Goal: Transaction & Acquisition: Obtain resource

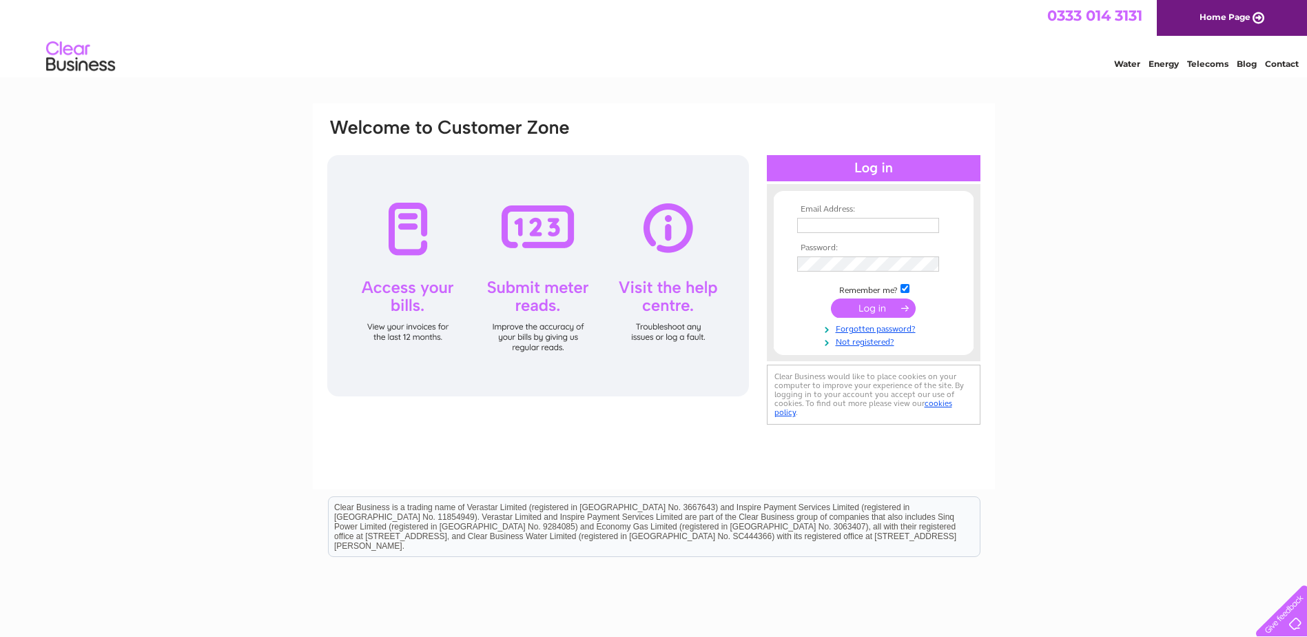
type input "finance@orevalleyha.org.uk"
click at [870, 300] on input "submit" at bounding box center [873, 307] width 85 height 19
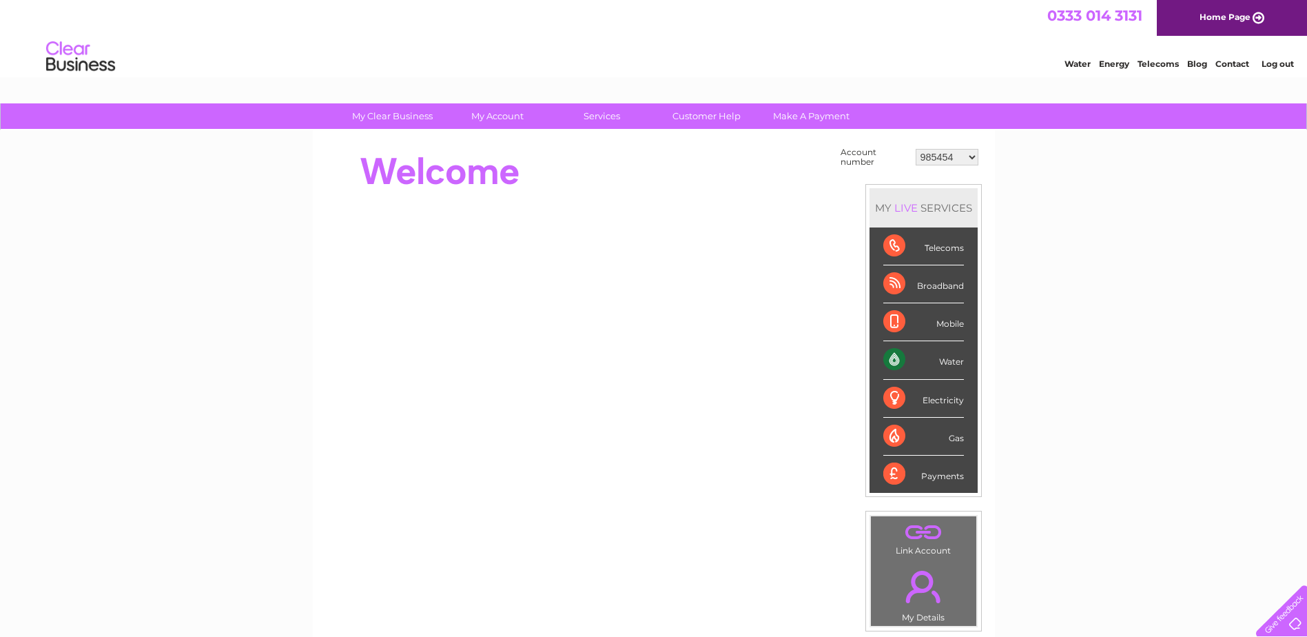
click at [973, 154] on select "985454 30282785" at bounding box center [947, 157] width 63 height 17
click at [1277, 64] on link "Log out" at bounding box center [1278, 64] width 32 height 10
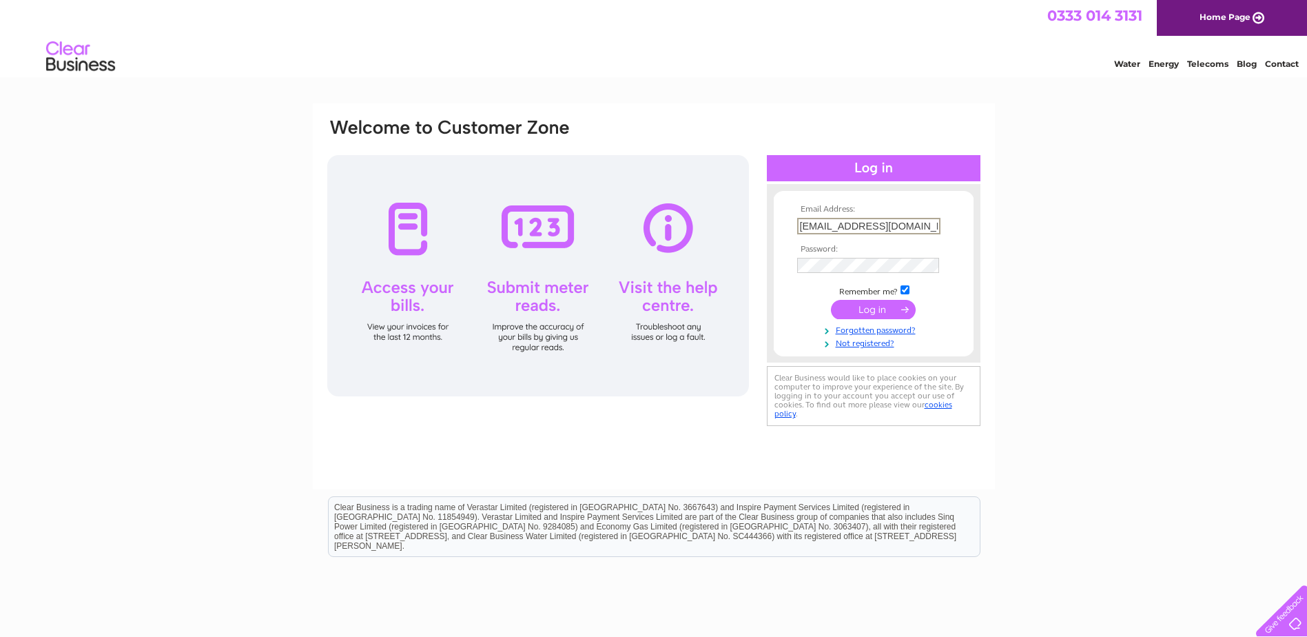
drag, startPoint x: 925, startPoint y: 220, endPoint x: 731, endPoint y: 233, distance: 194.0
click at [733, 233] on div "Email Address: finance@orevalleyha.org.uk Password:" at bounding box center [654, 273] width 656 height 312
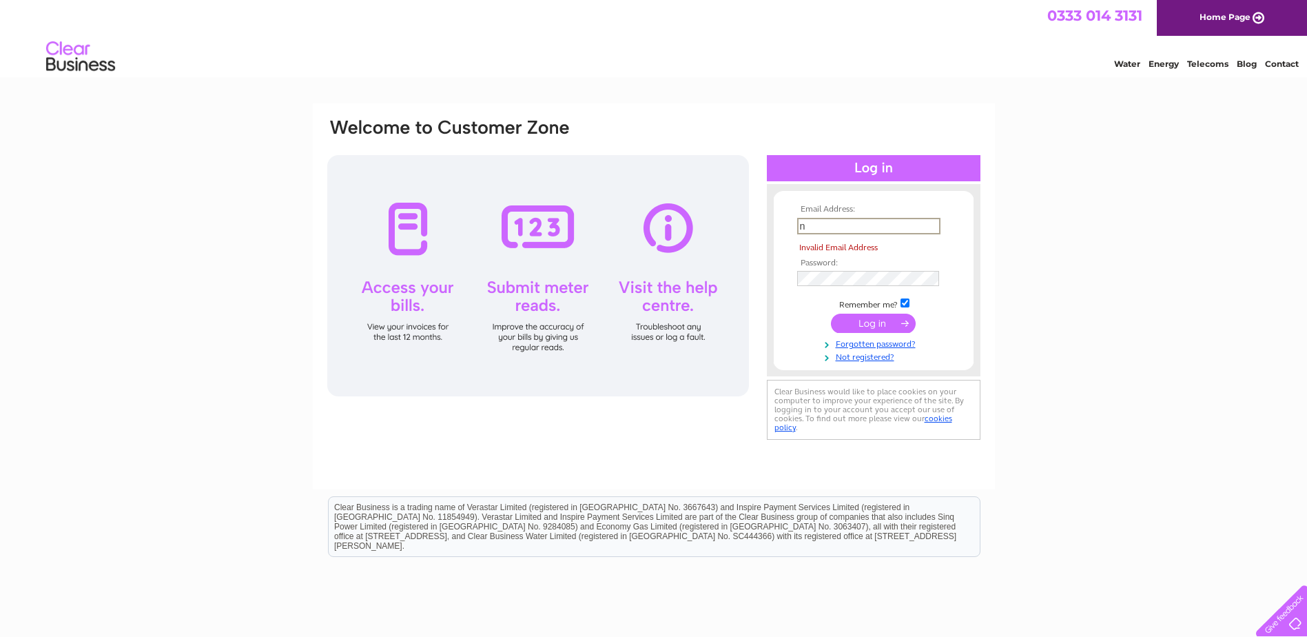
type input "nclark@orevalleyha.org.uk"
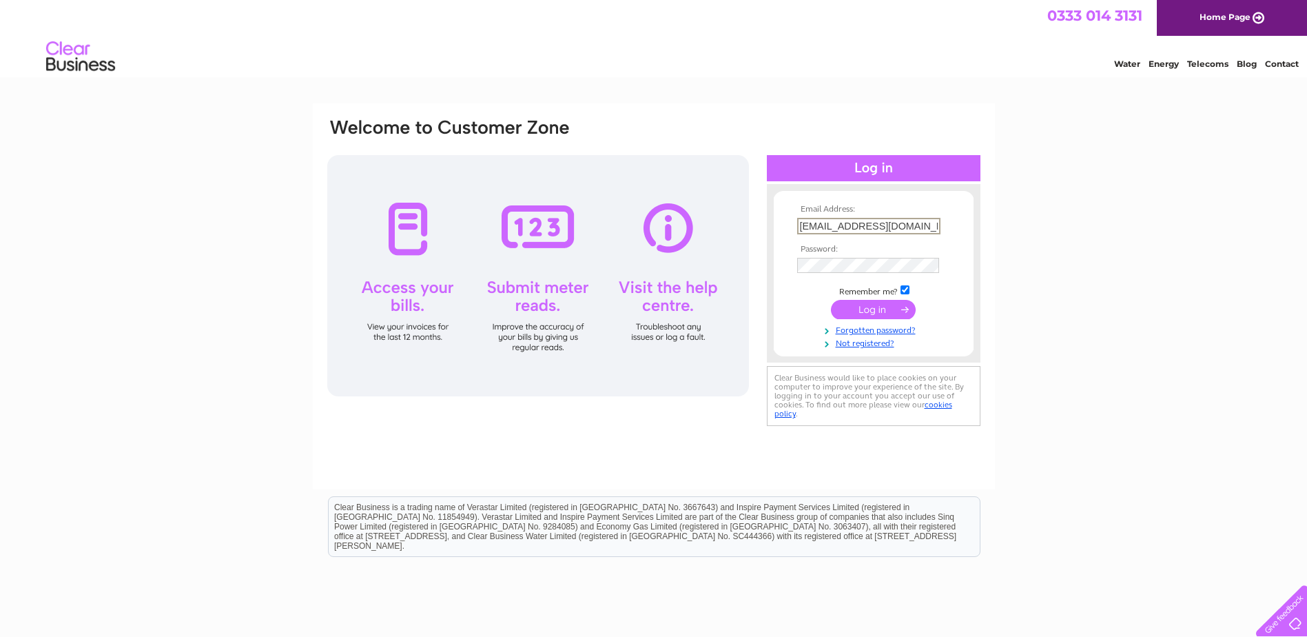
click at [854, 306] on input "submit" at bounding box center [873, 309] width 85 height 19
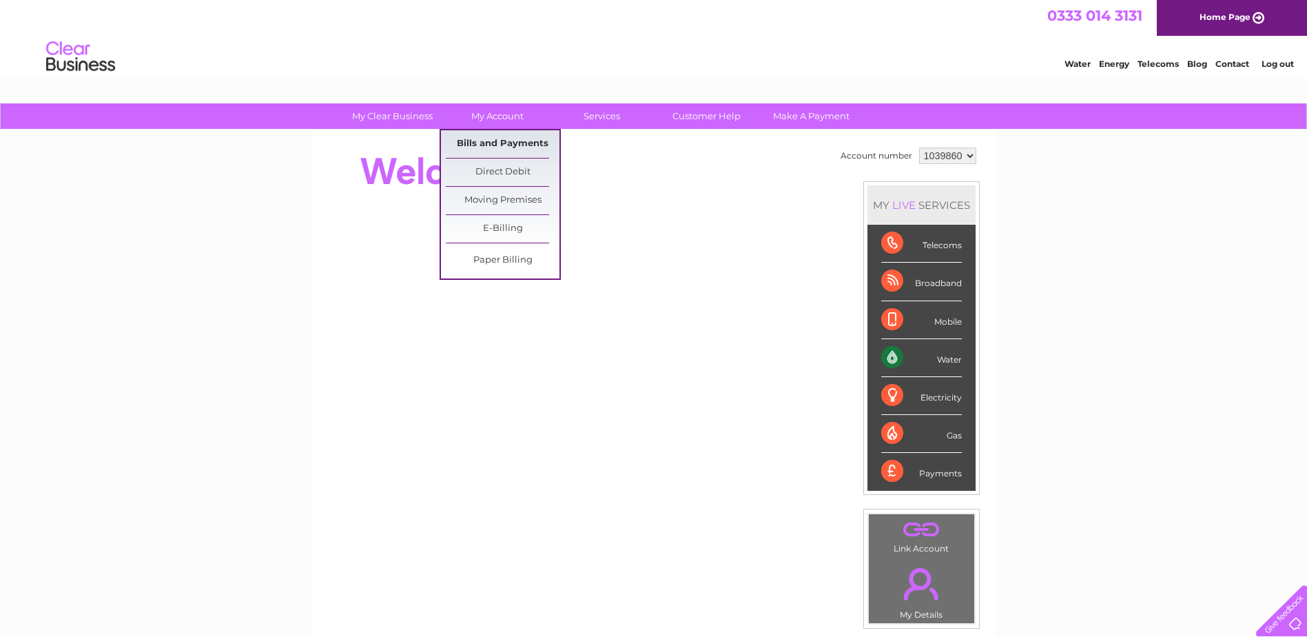
click at [505, 136] on link "Bills and Payments" at bounding box center [503, 144] width 114 height 28
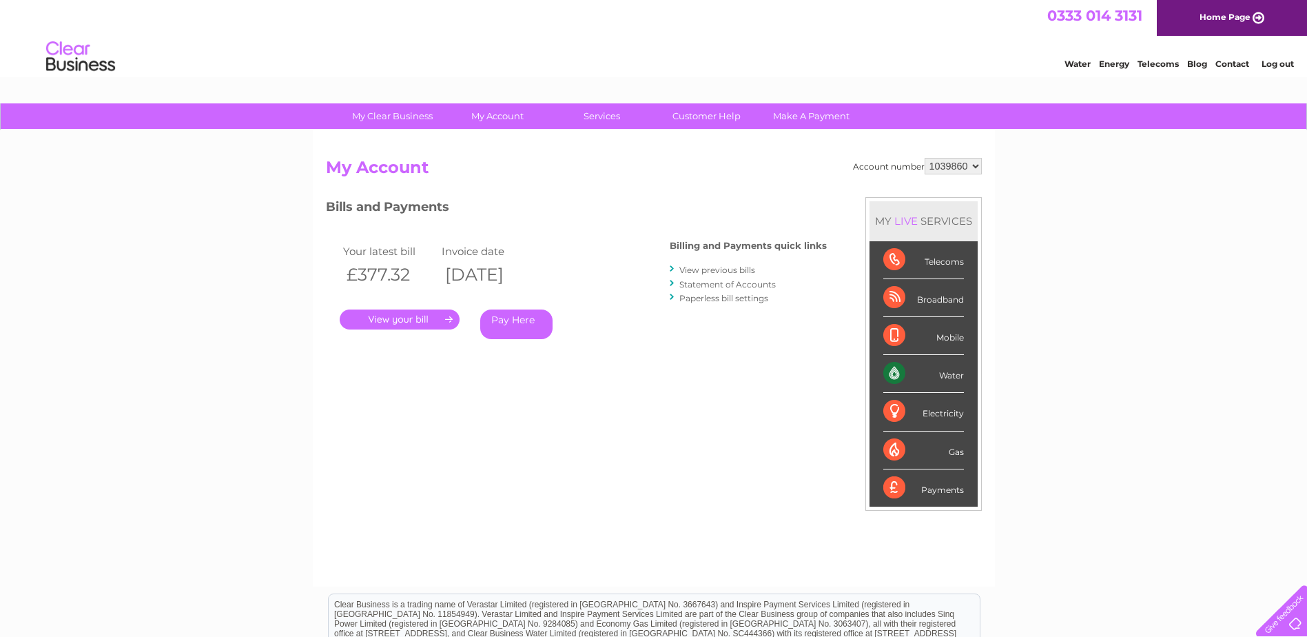
click at [410, 318] on link "." at bounding box center [400, 319] width 120 height 20
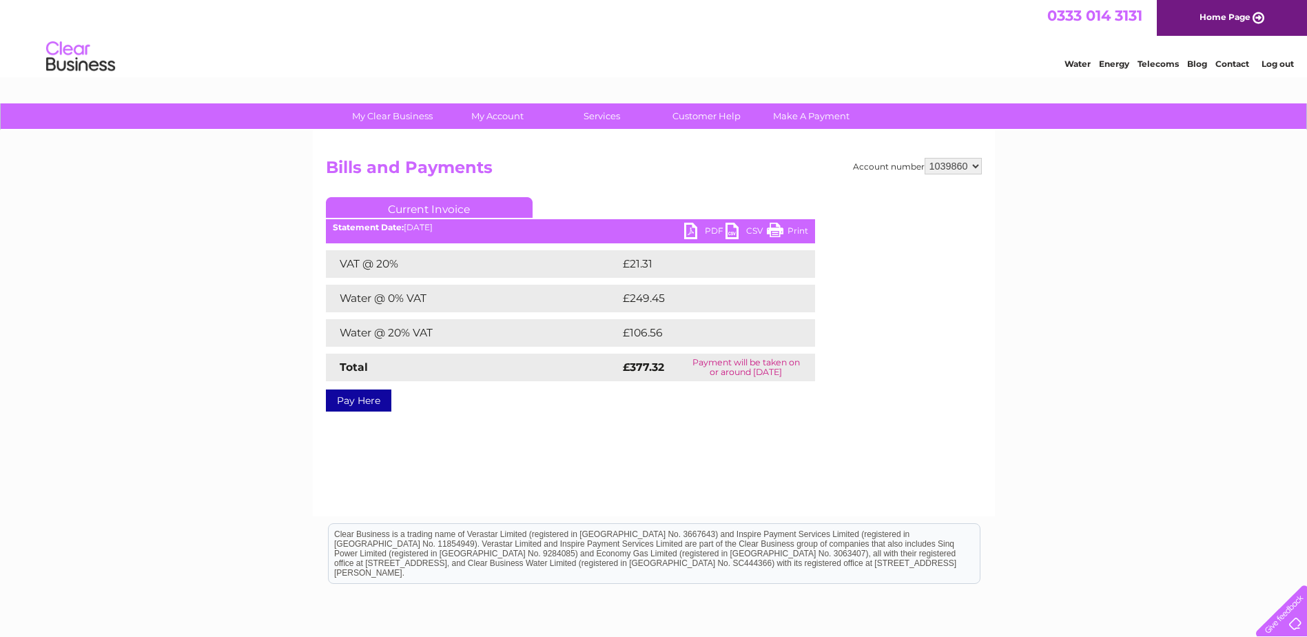
click at [697, 232] on link "PDF" at bounding box center [704, 233] width 41 height 20
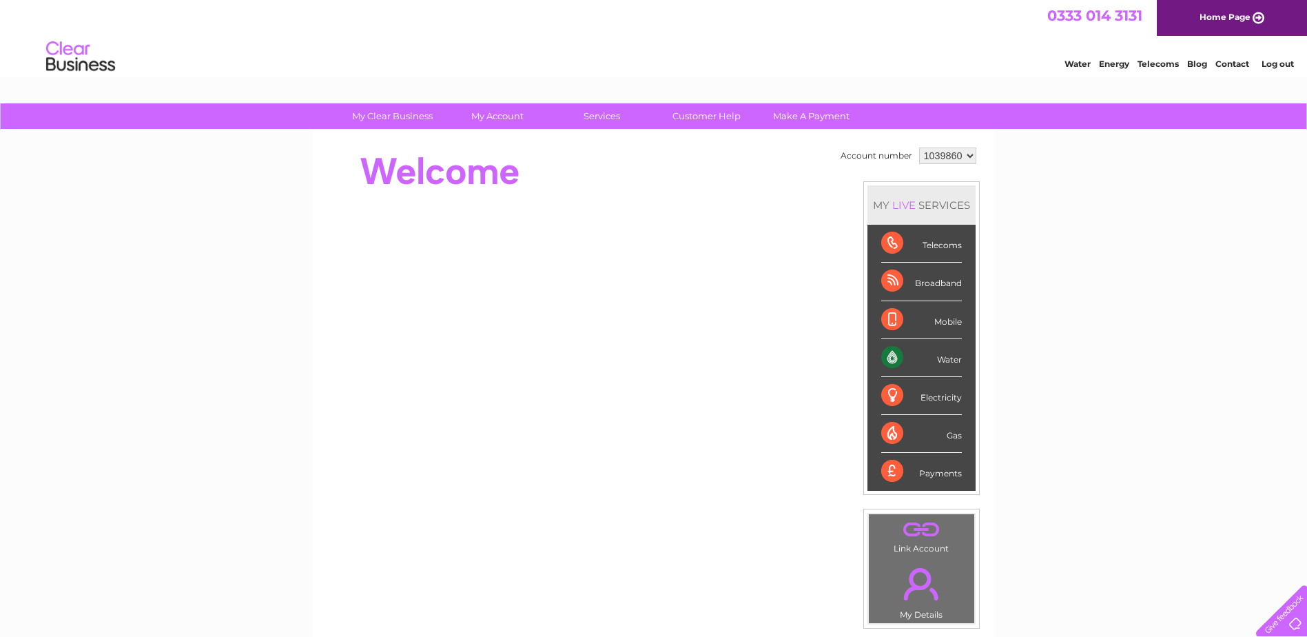
click at [970, 156] on select "1039860" at bounding box center [947, 155] width 57 height 17
click at [1273, 63] on link "Log out" at bounding box center [1278, 64] width 32 height 10
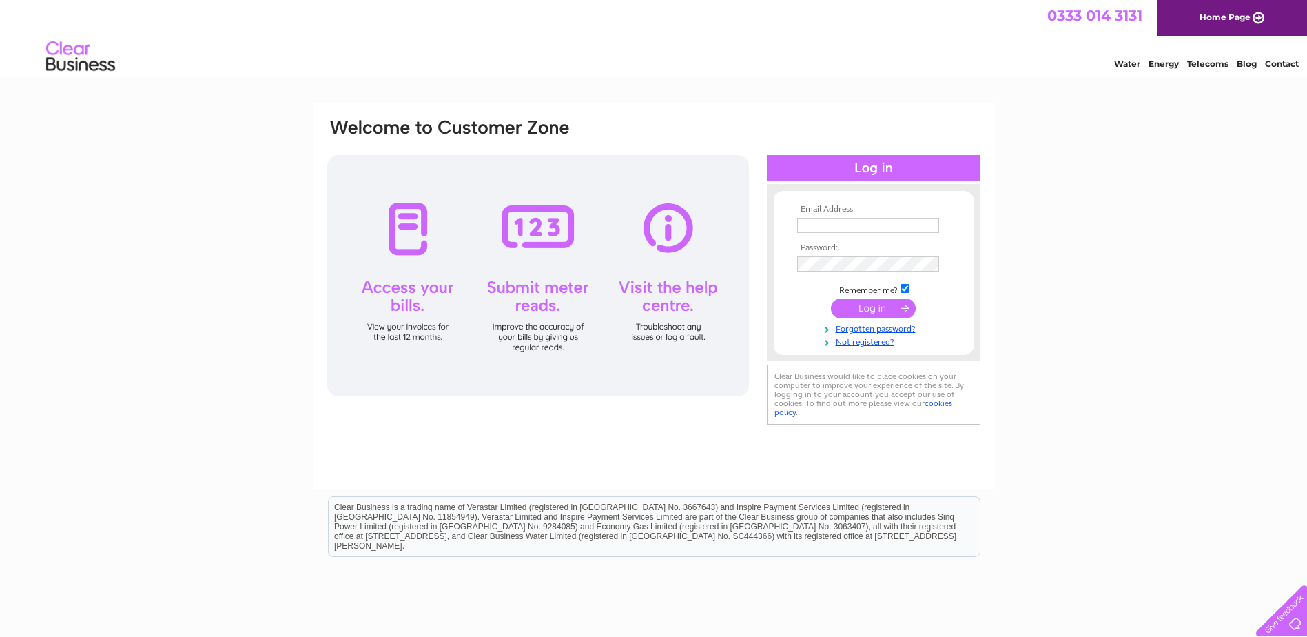
type input "[EMAIL_ADDRESS][DOMAIN_NAME]"
click at [867, 310] on input "submit" at bounding box center [873, 307] width 85 height 19
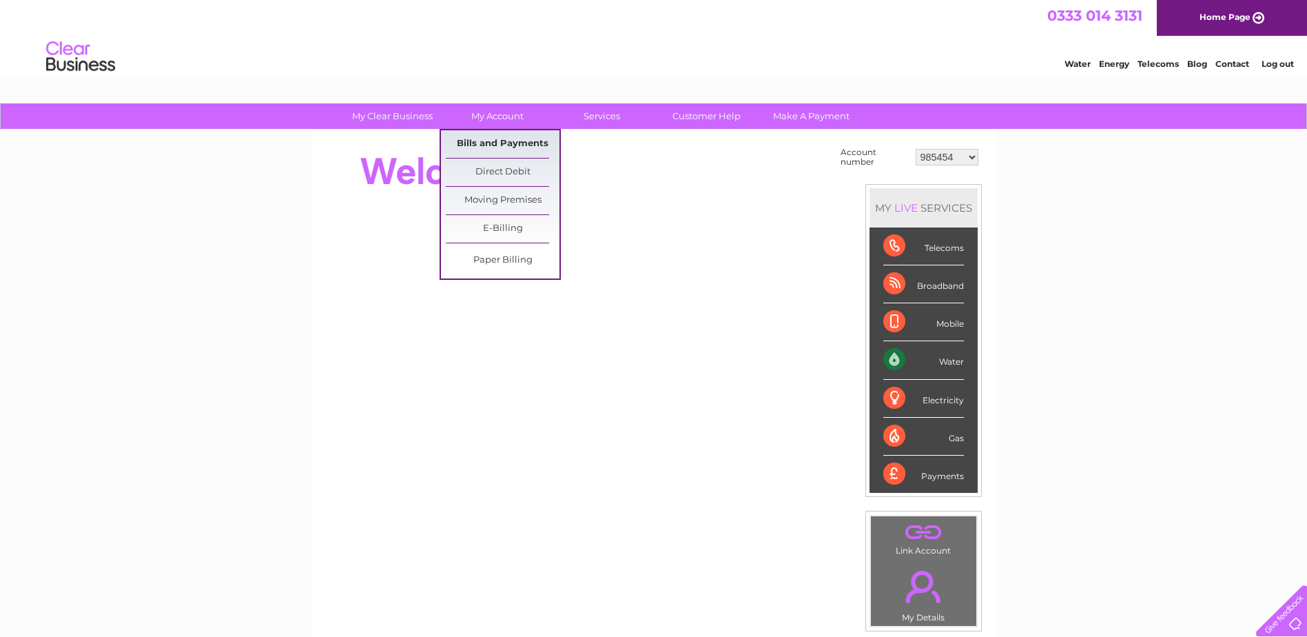
click at [467, 144] on link "Bills and Payments" at bounding box center [503, 144] width 114 height 28
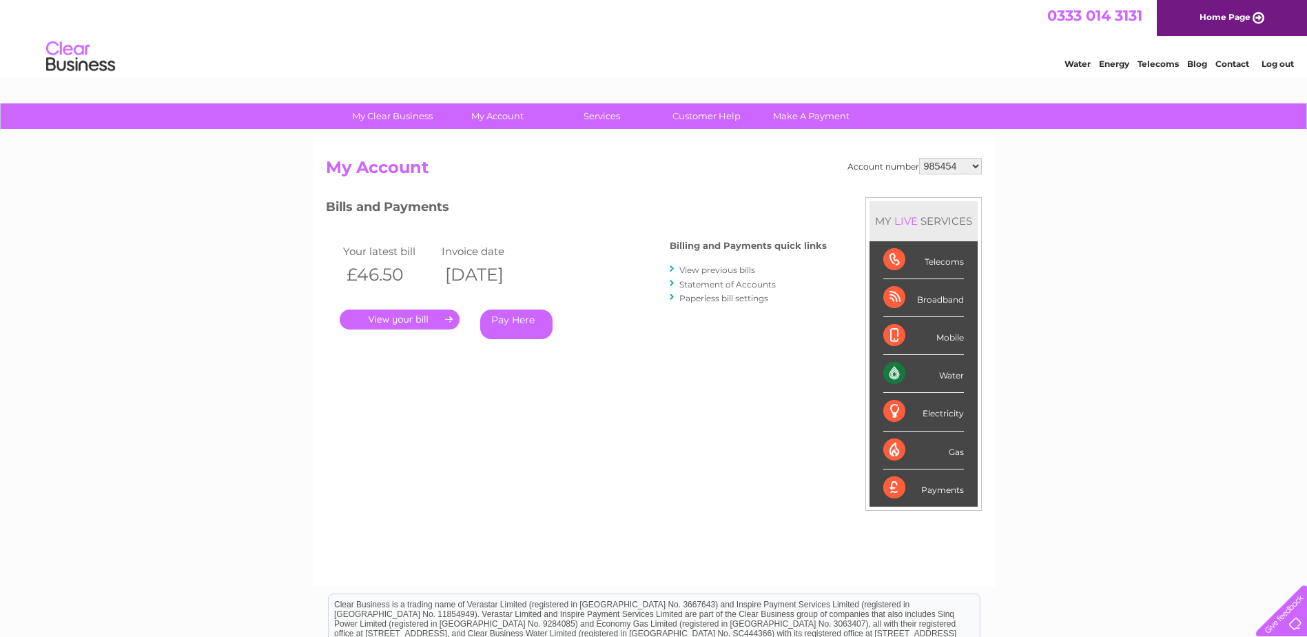
click at [400, 317] on link "." at bounding box center [400, 319] width 120 height 20
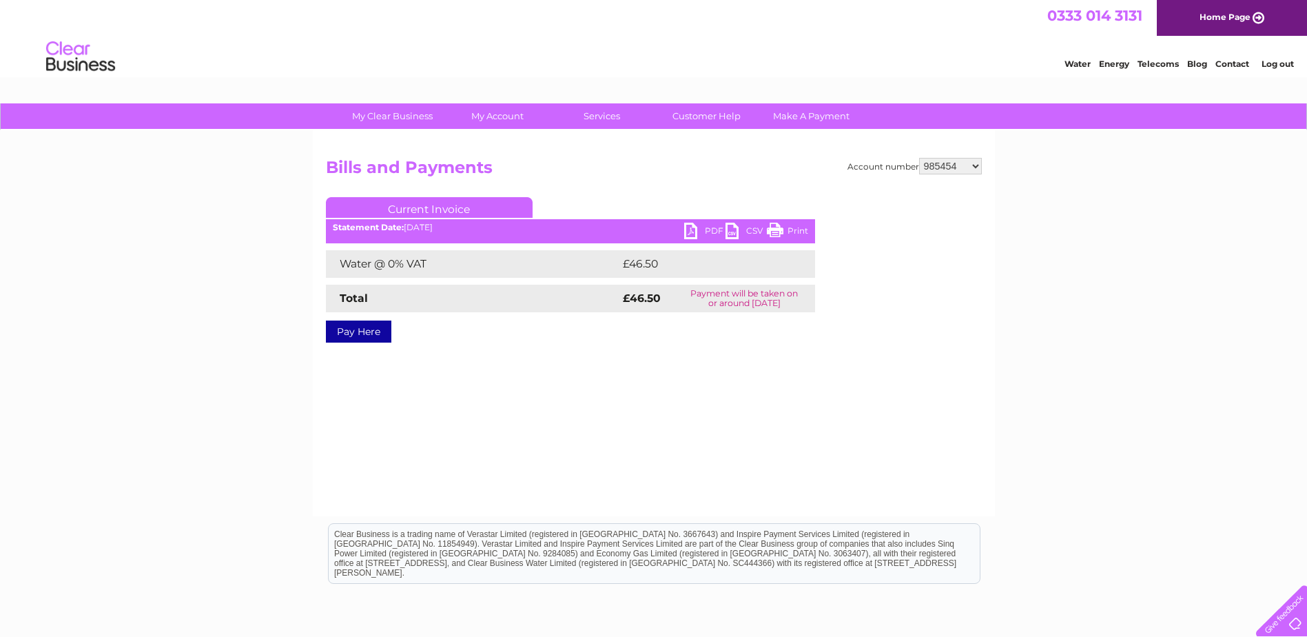
click at [700, 225] on link "PDF" at bounding box center [704, 233] width 41 height 20
